Goal: Task Accomplishment & Management: Use online tool/utility

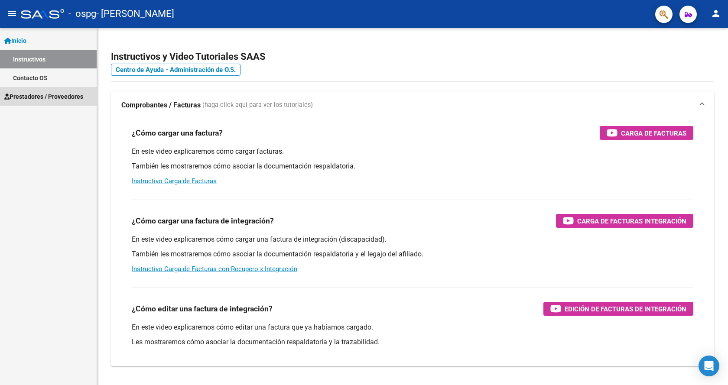
click at [46, 95] on span "Prestadores / Proveedores" at bounding box center [43, 97] width 79 height 10
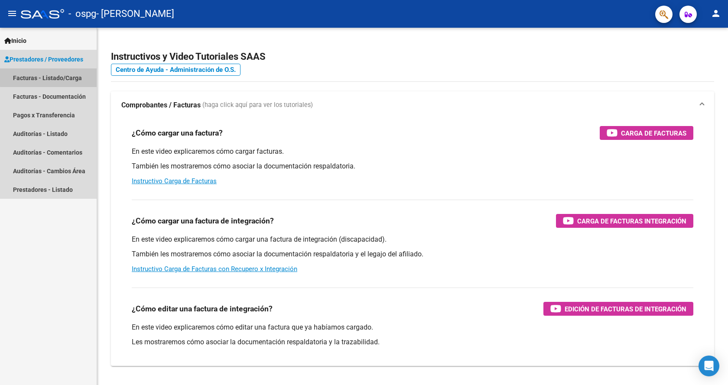
click at [51, 77] on link "Facturas - Listado/Carga" at bounding box center [48, 77] width 97 height 19
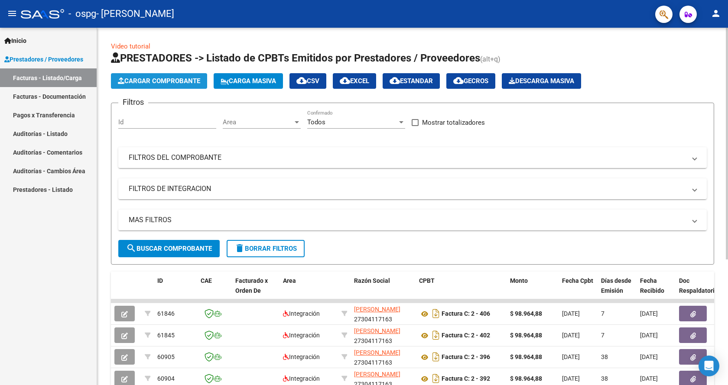
click at [155, 78] on span "Cargar Comprobante" at bounding box center [159, 81] width 82 height 8
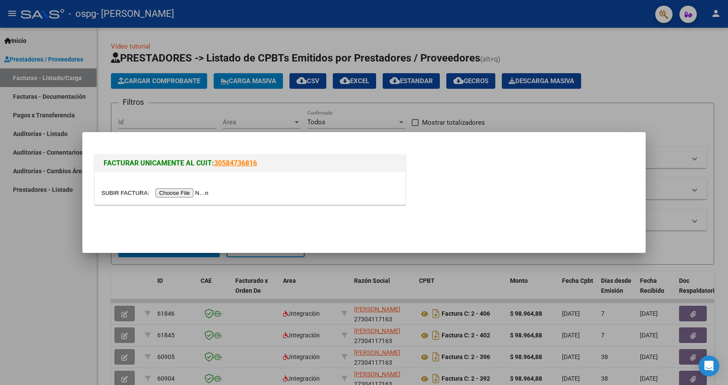
click at [186, 192] on input "file" at bounding box center [156, 193] width 110 height 9
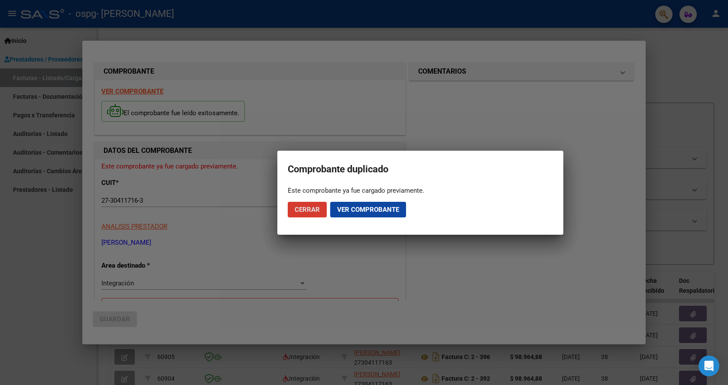
click at [311, 206] on span "Cerrar" at bounding box center [307, 210] width 25 height 8
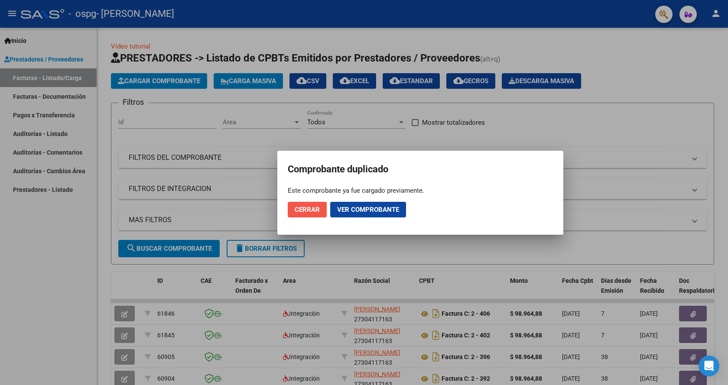
click at [310, 208] on span "Cerrar" at bounding box center [307, 210] width 25 height 8
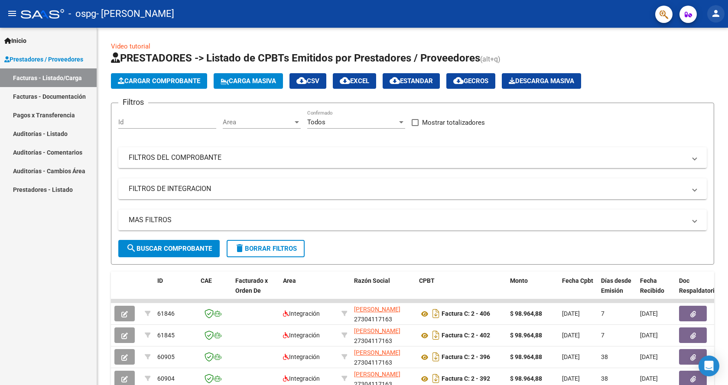
click at [719, 16] on mat-icon "person" at bounding box center [716, 13] width 10 height 10
click at [702, 62] on button "exit_to_app Salir" at bounding box center [698, 57] width 53 height 21
